Goal: Task Accomplishment & Management: Manage account settings

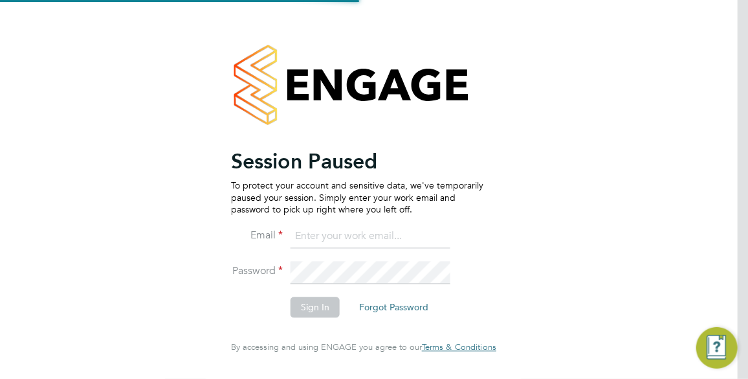
type input "[PERSON_NAME][EMAIL_ADDRESS][PERSON_NAME][DOMAIN_NAME]"
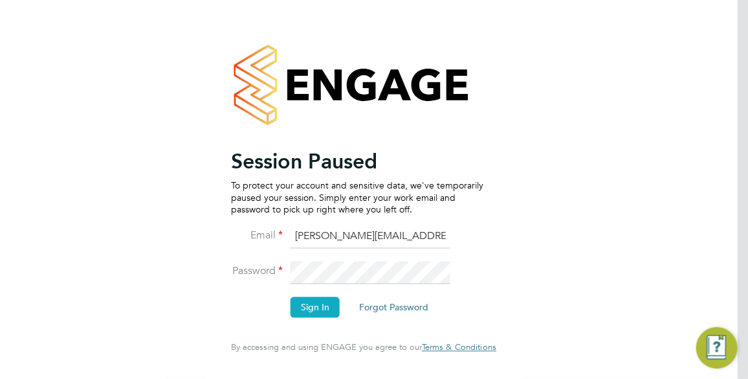
click at [317, 297] on button "Sign In" at bounding box center [315, 307] width 49 height 21
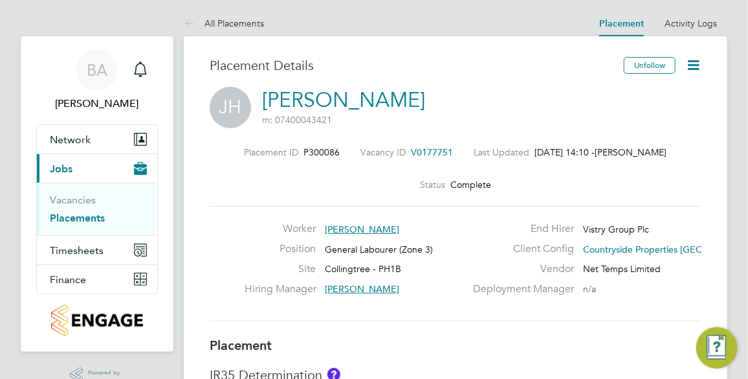
click at [700, 64] on icon at bounding box center [693, 65] width 16 height 16
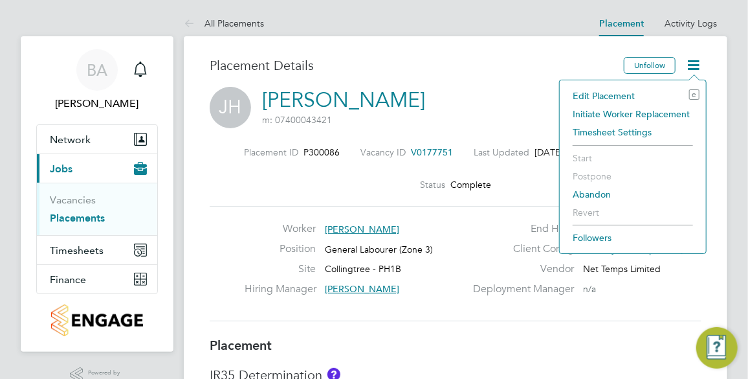
click at [638, 93] on li "Edit Placement e" at bounding box center [632, 96] width 133 height 18
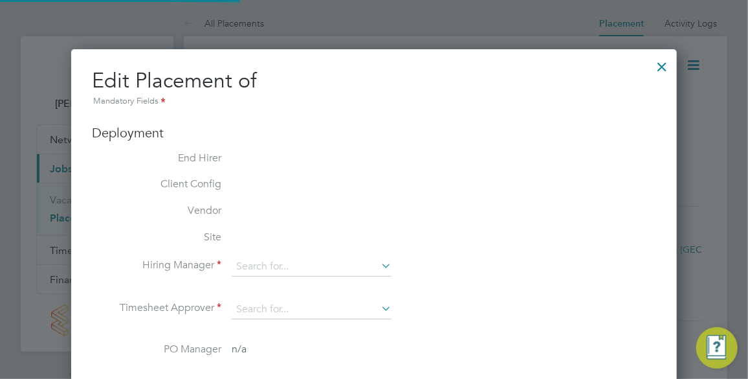
type input "[PERSON_NAME]"
type input "[DATE]"
type input "07:30"
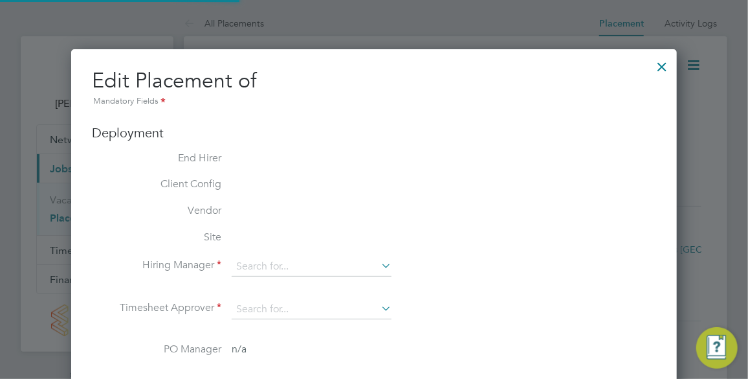
type input "16:30"
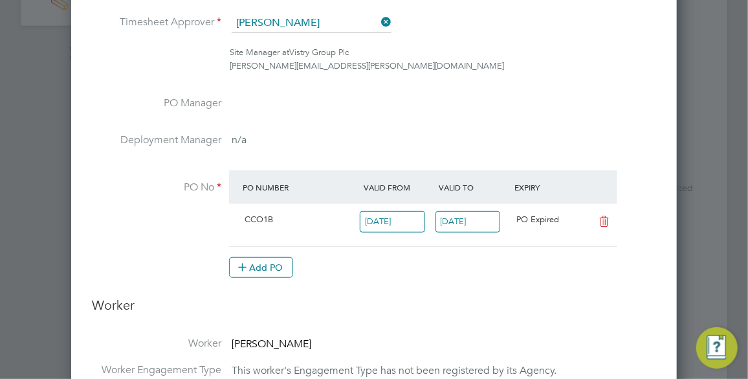
click at [471, 221] on input "[DATE]" at bounding box center [468, 221] width 65 height 21
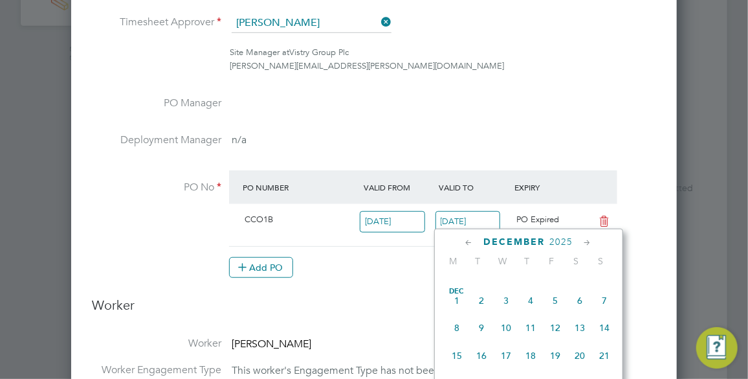
click at [459, 310] on span "[DATE]" at bounding box center [457, 300] width 25 height 25
type input "[DATE]"
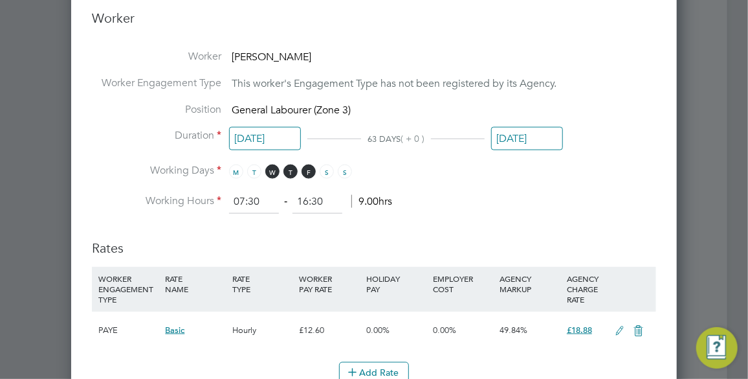
click at [526, 137] on input "[DATE]" at bounding box center [527, 139] width 72 height 24
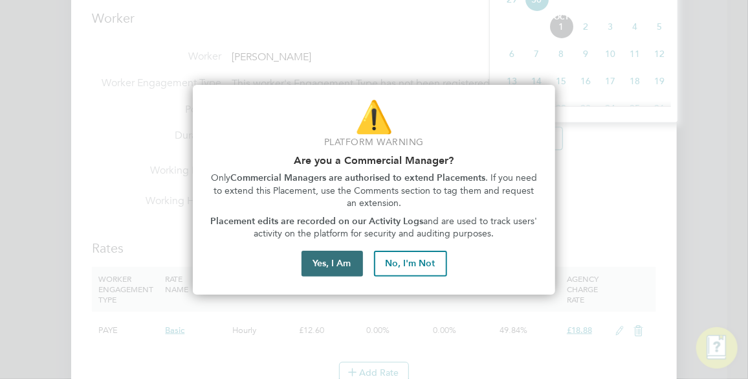
click at [349, 258] on button "Yes, I Am" at bounding box center [332, 263] width 61 height 26
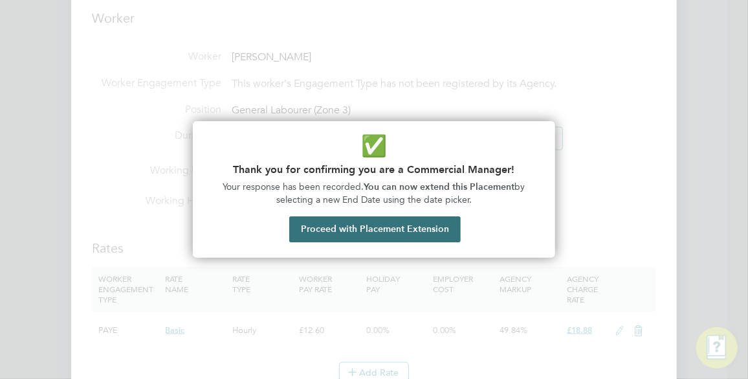
click at [445, 222] on button "Proceed with Placement Extension" at bounding box center [375, 229] width 172 height 26
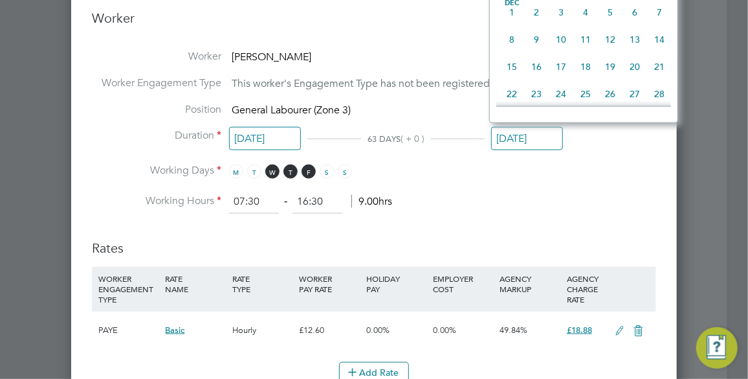
click at [513, 25] on span "[DATE]" at bounding box center [512, 12] width 25 height 25
type input "[DATE]"
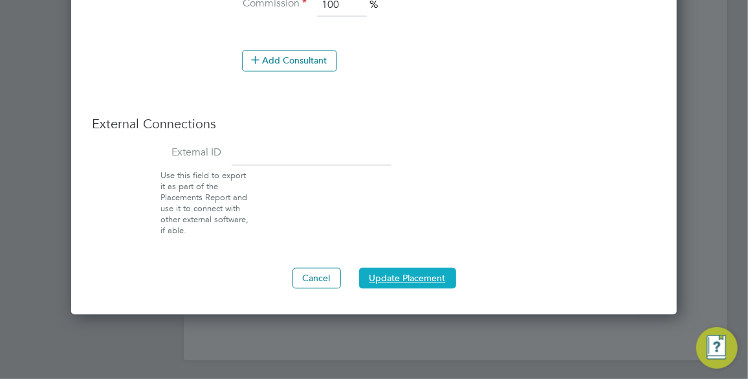
click at [405, 274] on button "Update Placement" at bounding box center [407, 277] width 97 height 21
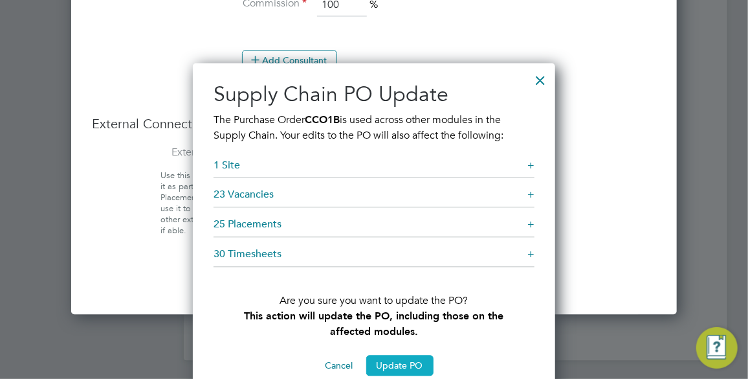
click at [413, 357] on button "Update PO" at bounding box center [399, 365] width 67 height 21
